Goal: Task Accomplishment & Management: Use online tool/utility

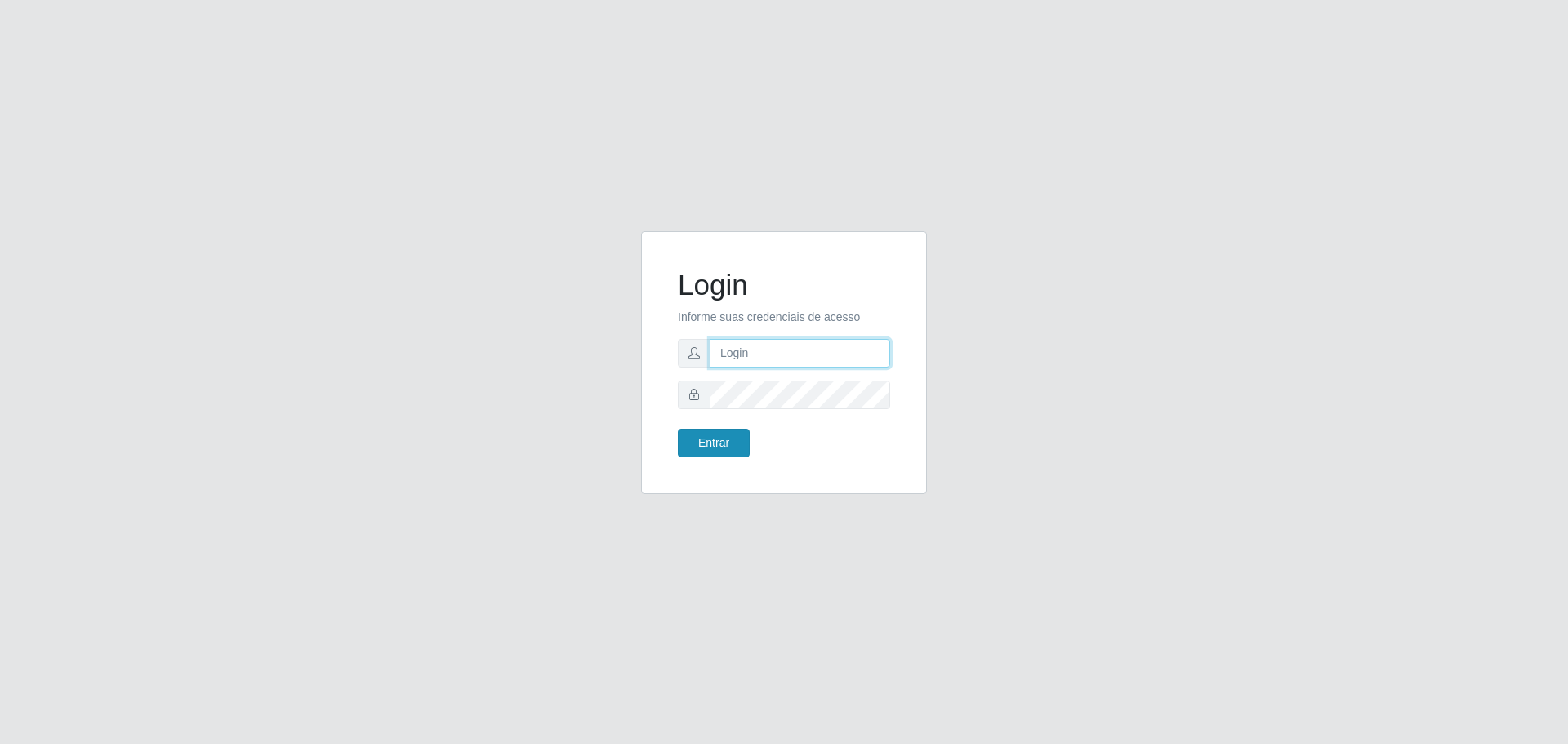
type input "[EMAIL_ADDRESS][DOMAIN_NAME]"
click at [721, 443] on button "Entrar" at bounding box center [714, 443] width 72 height 29
type input "[EMAIL_ADDRESS][DOMAIN_NAME]"
click at [705, 441] on button "Entrar" at bounding box center [714, 443] width 72 height 29
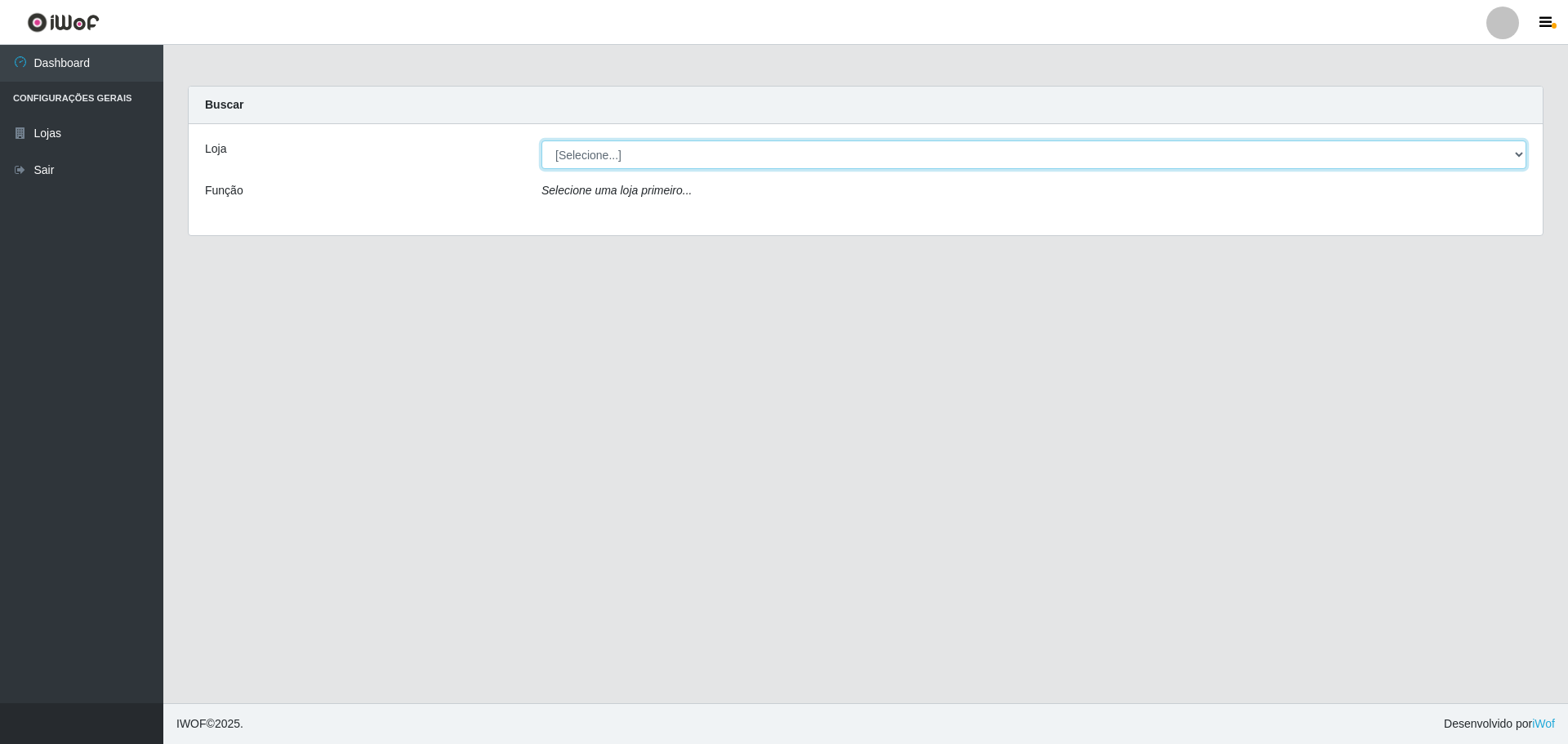
click at [602, 151] on select "[Selecione...] Carone - Santa Lucia" at bounding box center [1034, 154] width 985 height 29
select select "527"
click at [542, 140] on select "[Selecione...] Carone - Santa Lucia" at bounding box center [1034, 154] width 985 height 29
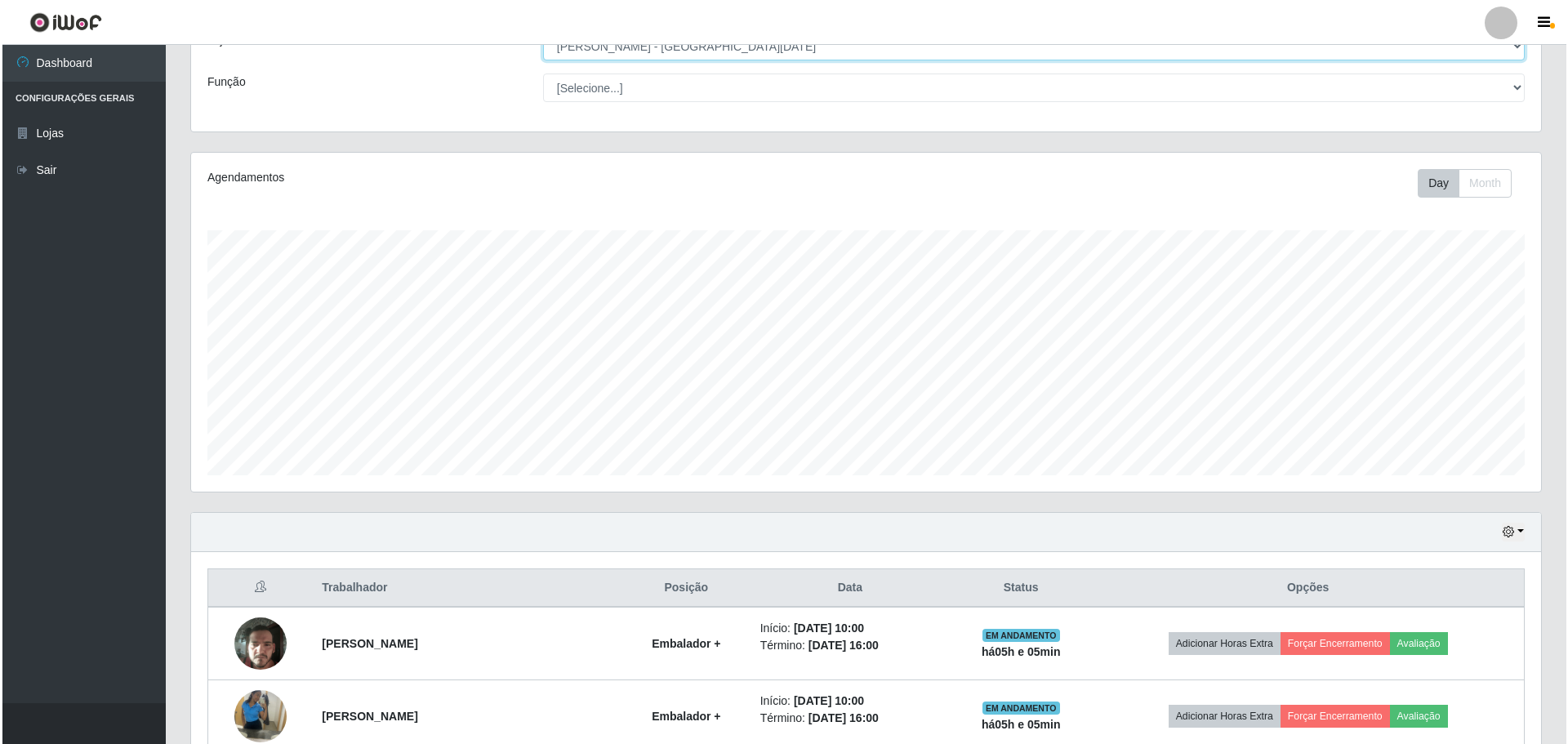
scroll to position [268, 0]
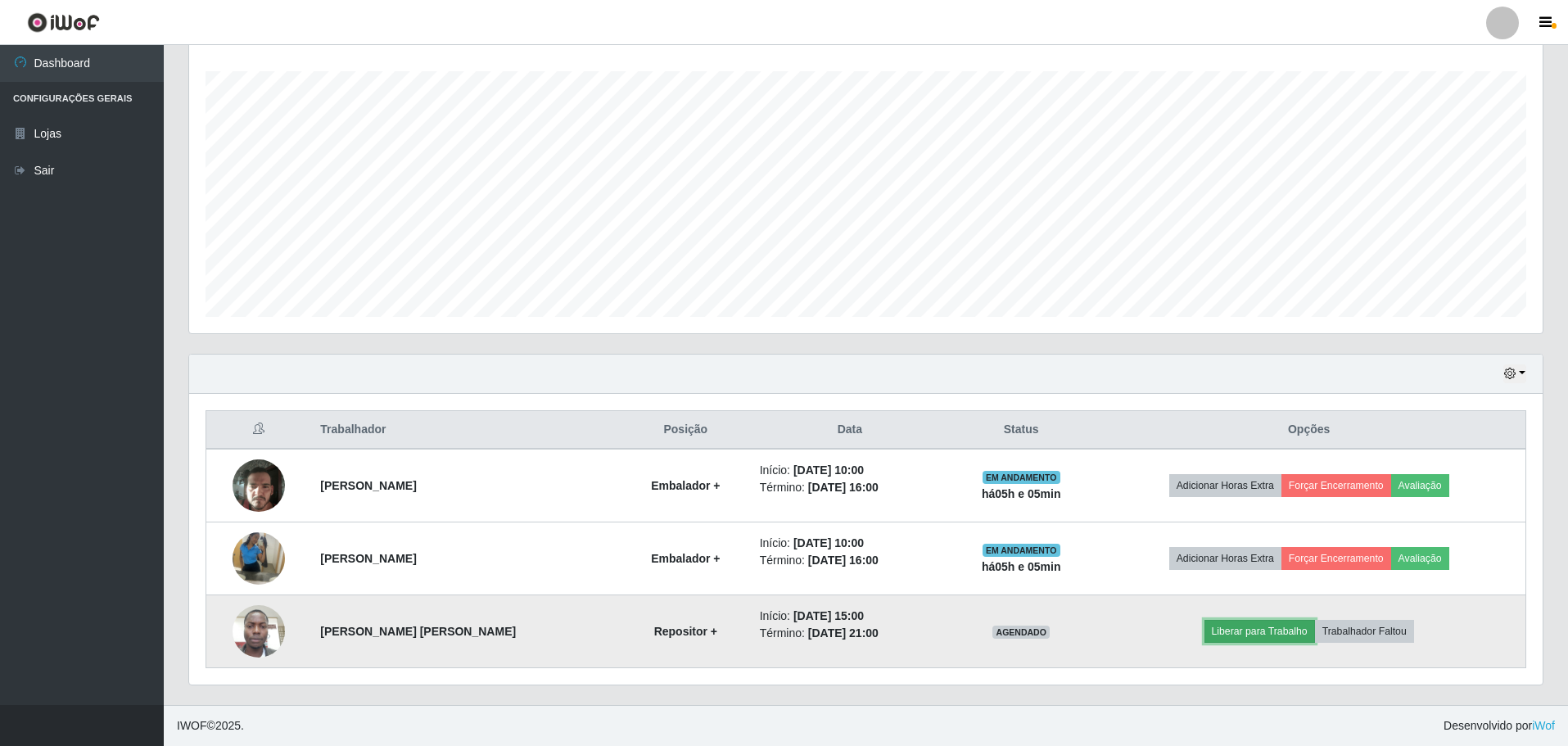
click at [1271, 629] on button "Liberar para Trabalho" at bounding box center [1259, 631] width 111 height 23
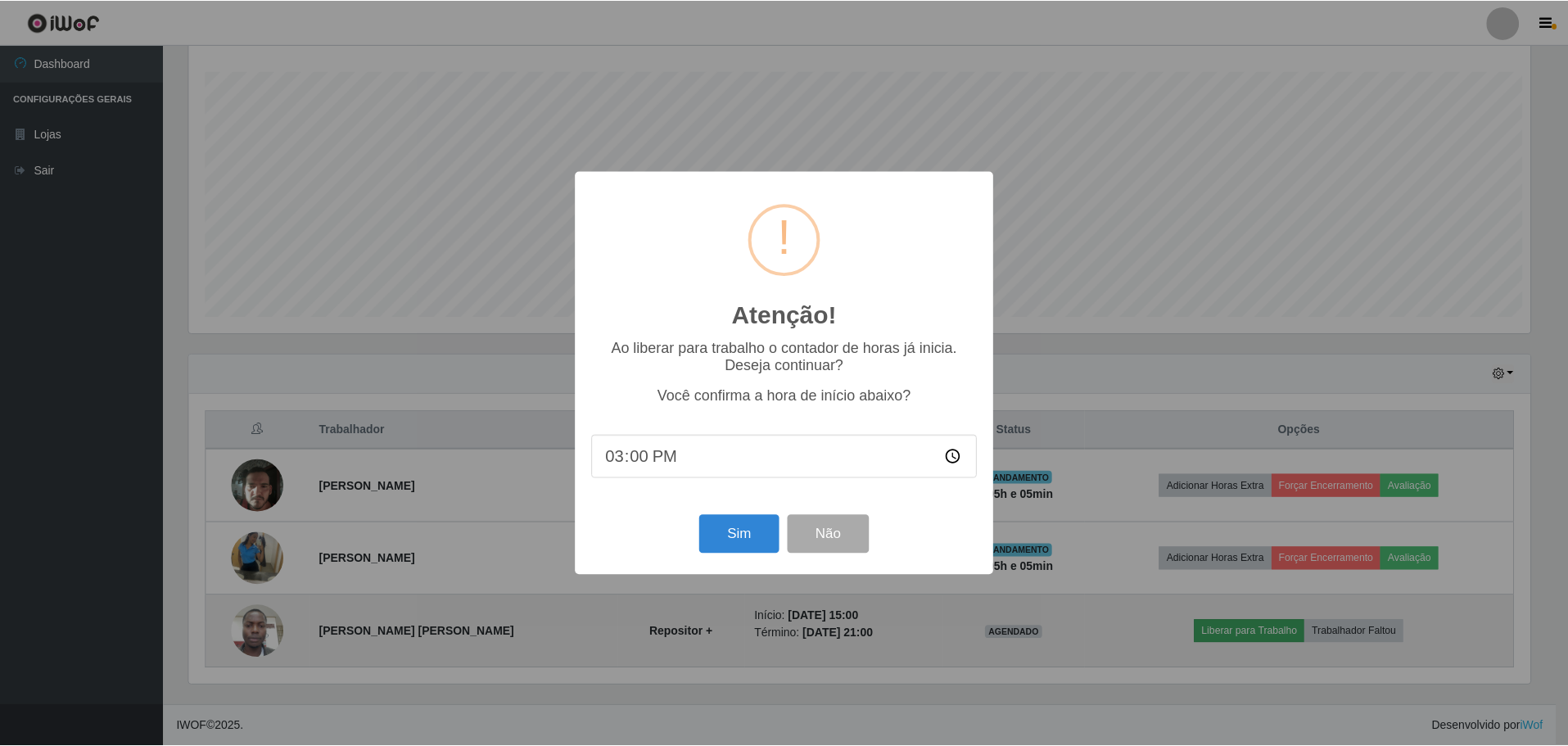
scroll to position [340, 1345]
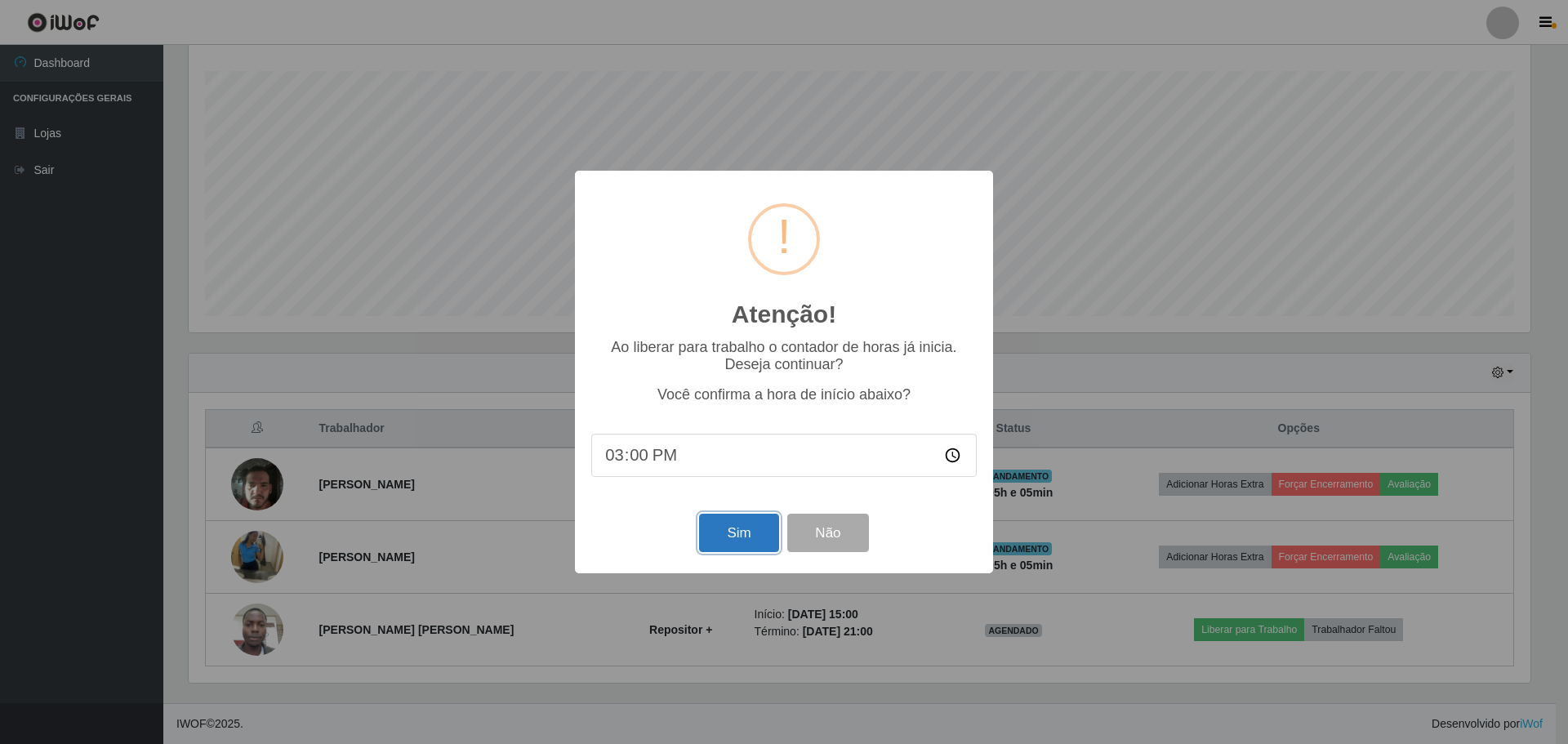
click at [733, 538] on button "Sim" at bounding box center [739, 533] width 80 height 39
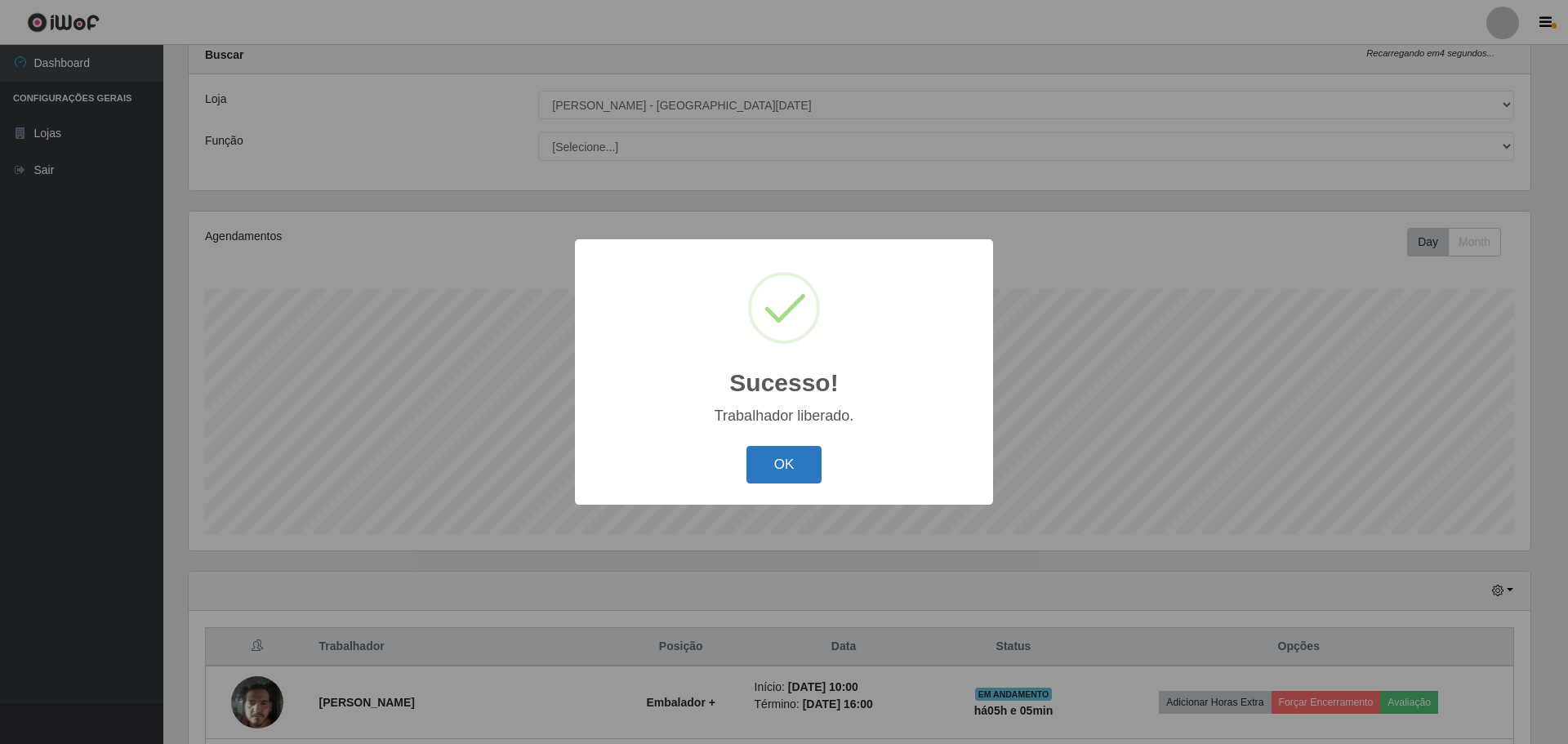
click at [769, 473] on button "OK" at bounding box center [784, 465] width 76 height 39
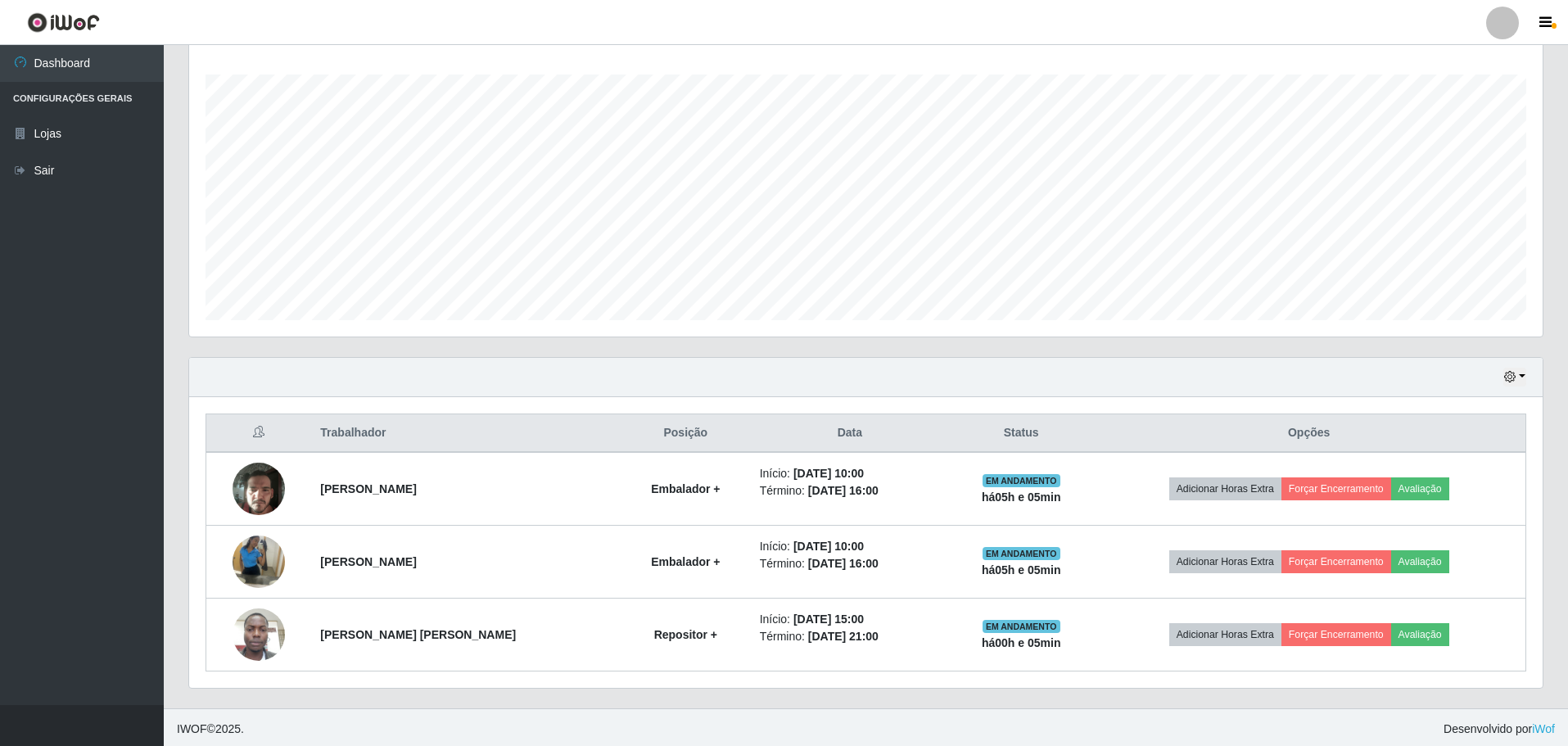
scroll to position [269, 0]
